Goal: Navigation & Orientation: Find specific page/section

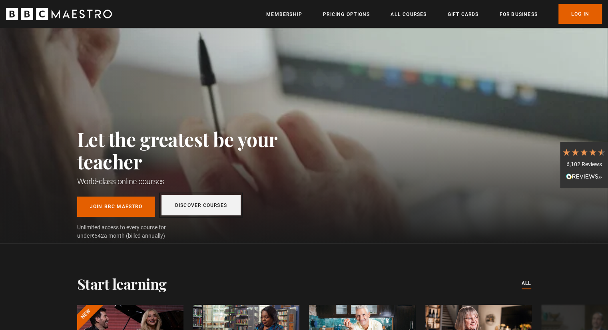
click at [216, 213] on link "Discover Courses" at bounding box center [201, 205] width 79 height 20
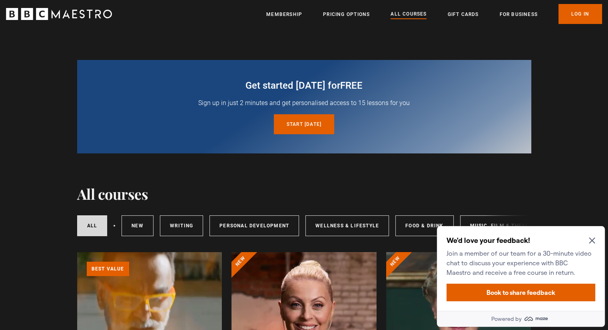
click at [592, 242] on icon "Close Maze Prompt" at bounding box center [592, 241] width 6 height 6
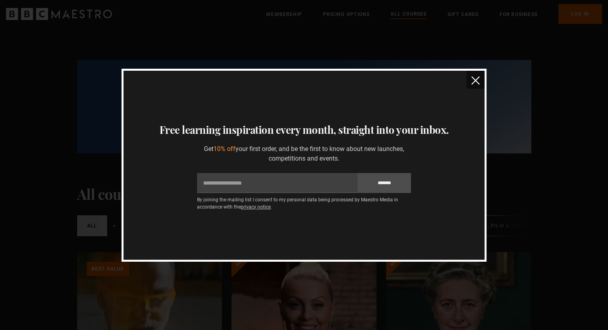
drag, startPoint x: 609, startPoint y: 24, endPoint x: 596, endPoint y: -28, distance: 53.2
click at [473, 80] on img "close" at bounding box center [476, 80] width 8 height 8
